Goal: Navigation & Orientation: Find specific page/section

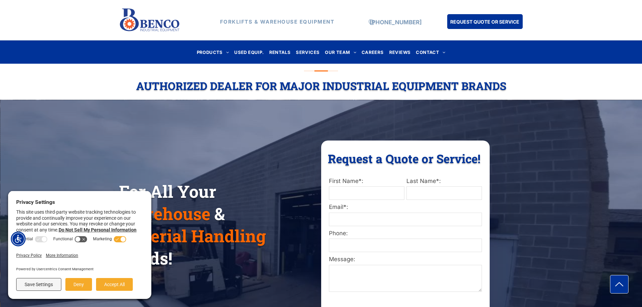
click at [484, 147] on div "Request a Quote or Service! Request a Quote or Service! First Name*: Last Name*…" at bounding box center [405, 243] width 168 height 207
click at [219, 150] on div "For All Your Warehouse & Material Handling Needs! Request a Quote or Service! R…" at bounding box center [321, 222] width 404 height 165
click at [78, 286] on button "Deny" at bounding box center [78, 284] width 27 height 13
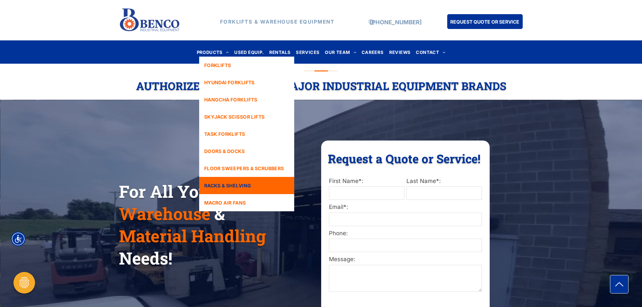
click at [245, 191] on link "RACKS & SHELVING" at bounding box center [246, 185] width 95 height 17
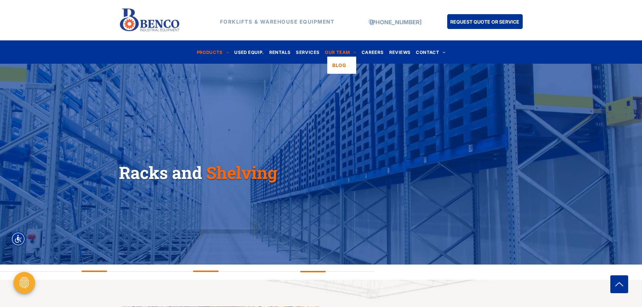
click at [338, 54] on span "OUR TEAM" at bounding box center [340, 51] width 31 height 9
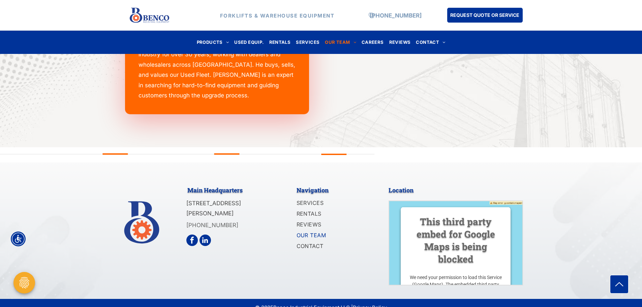
scroll to position [975, 0]
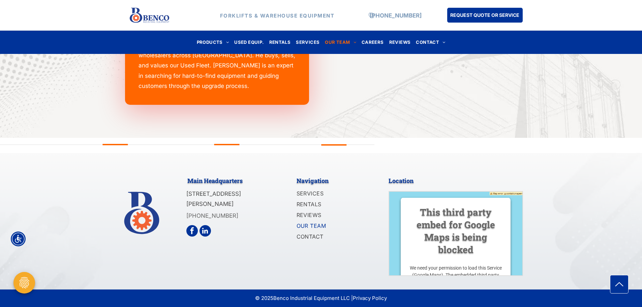
click at [569, 226] on div "Main Headquarters 1140 Mid Rivers Industrial Drive Saint Peters, MO 63376 (636)…" at bounding box center [321, 221] width 642 height 136
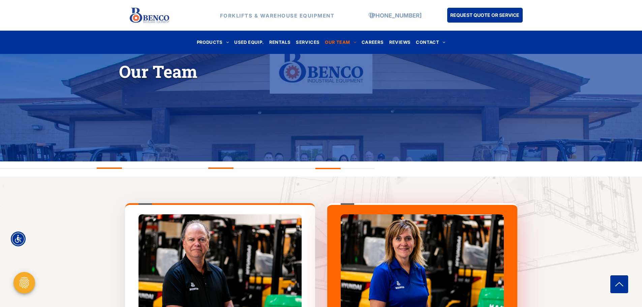
scroll to position [0, 0]
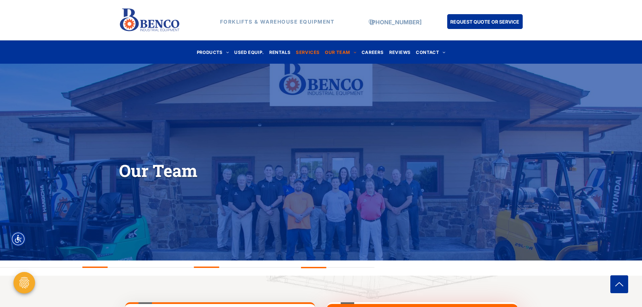
click at [312, 52] on span "SERVICES" at bounding box center [308, 51] width 24 height 9
